Goal: Task Accomplishment & Management: Manage account settings

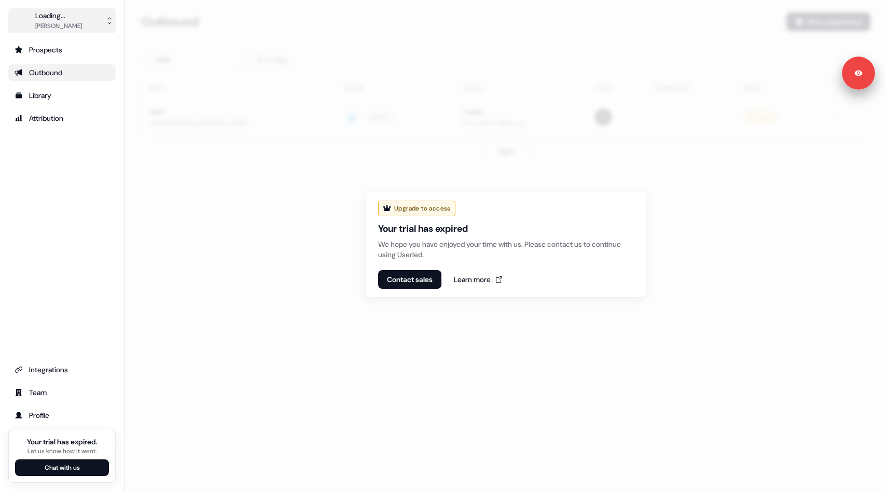
click at [98, 17] on button "Loading... VK Tester" at bounding box center [61, 20] width 107 height 25
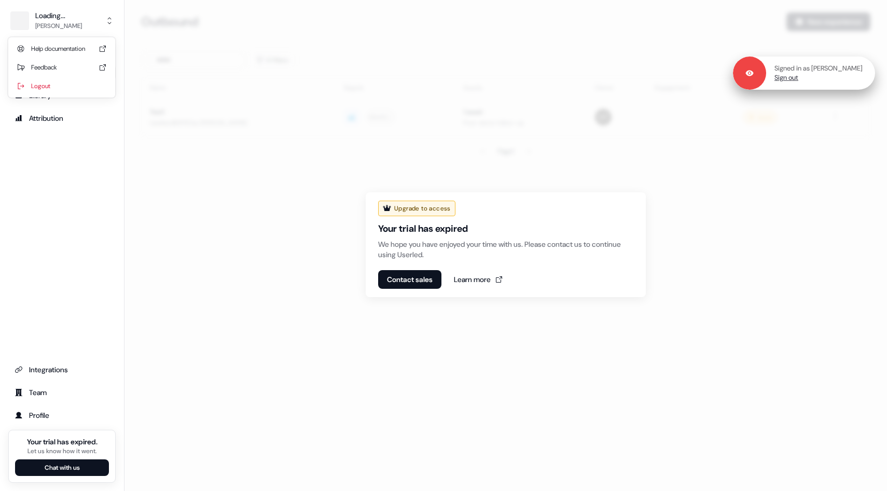
click at [870, 79] on div "Signed in as VK Tester Sign out" at bounding box center [820, 73] width 109 height 19
click at [798, 82] on link "Sign out" at bounding box center [786, 77] width 24 height 9
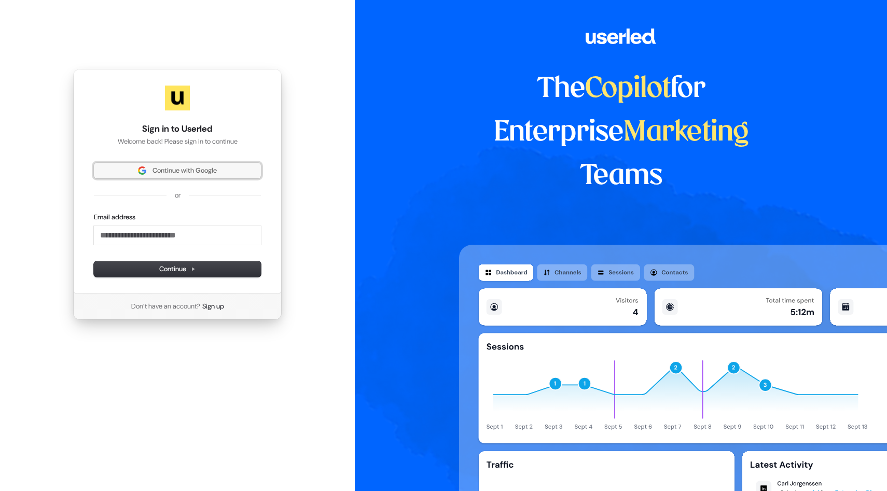
click at [145, 177] on button "Continue with Google" at bounding box center [177, 171] width 167 height 16
